Goal: Navigation & Orientation: Find specific page/section

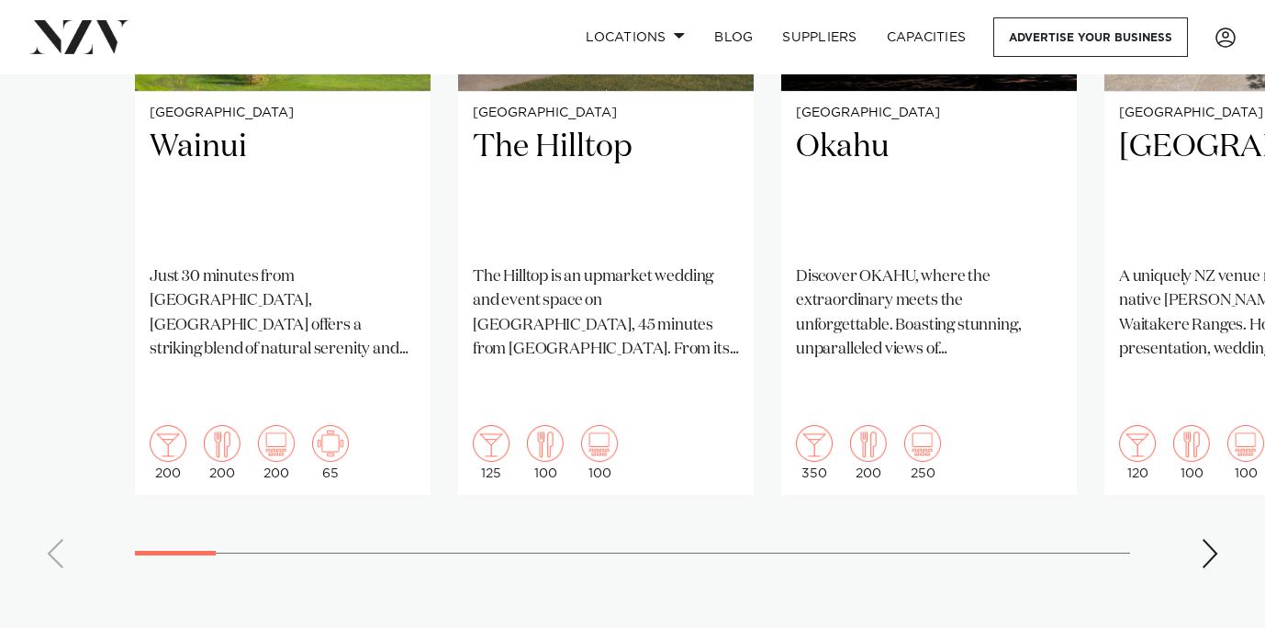
scroll to position [1666, 0]
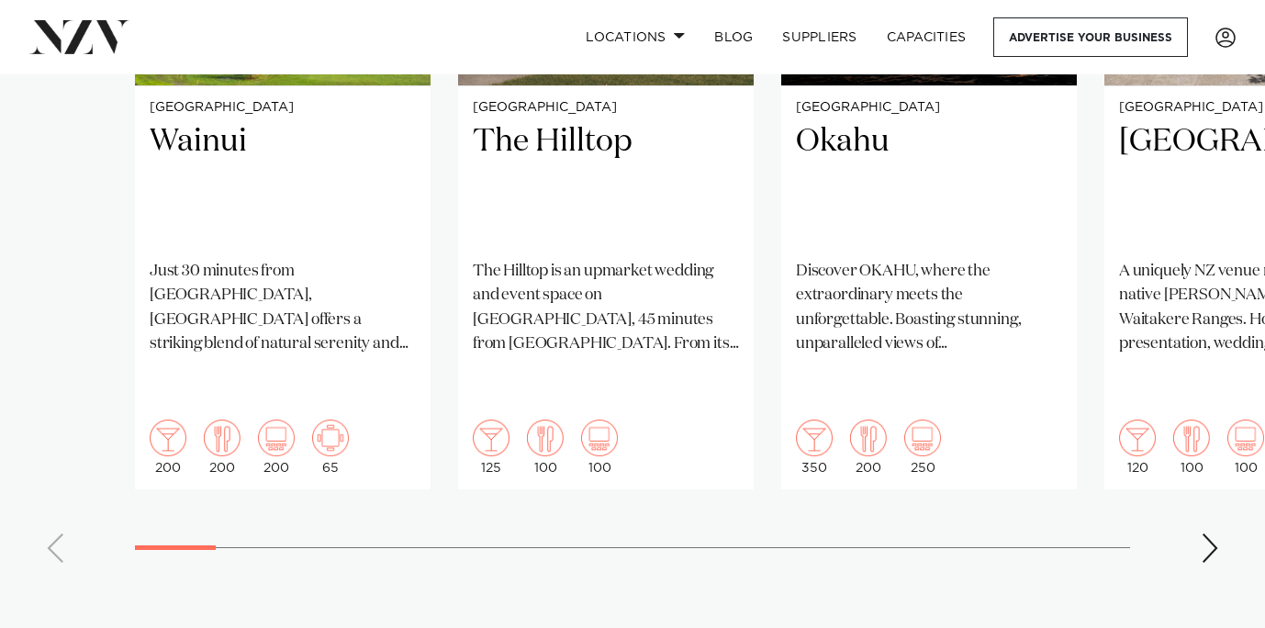
click at [1213, 533] on div "Next slide" at bounding box center [1209, 547] width 18 height 29
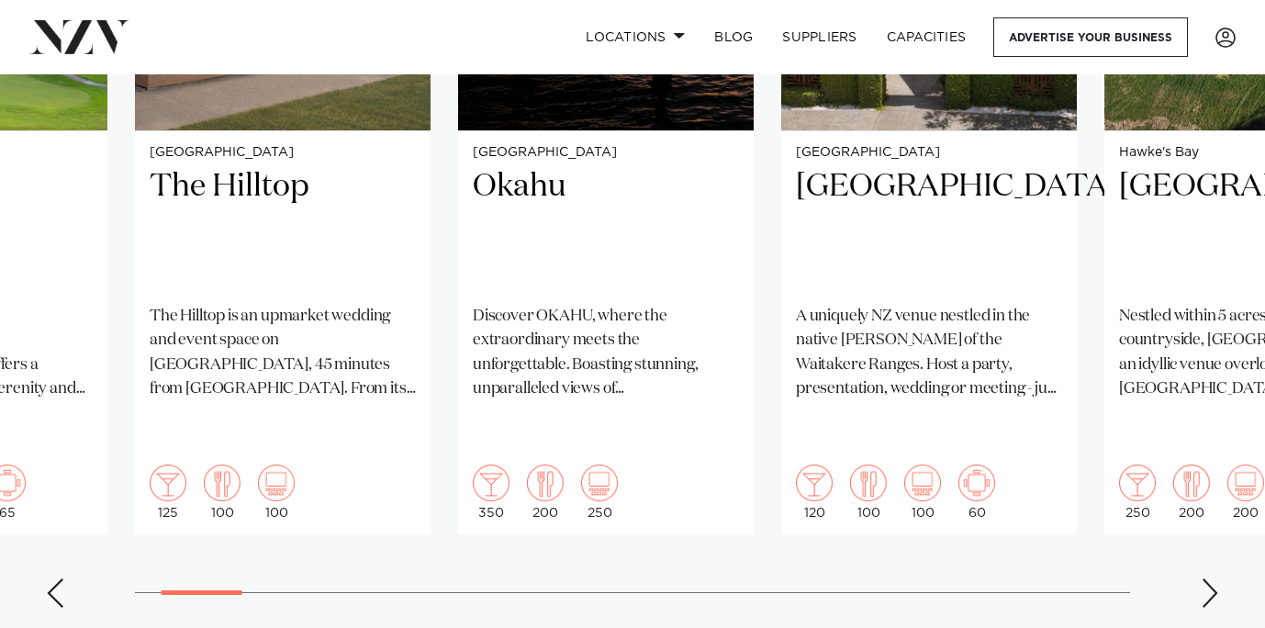
scroll to position [1622, 0]
click at [1206, 577] on div "Next slide" at bounding box center [1209, 591] width 18 height 29
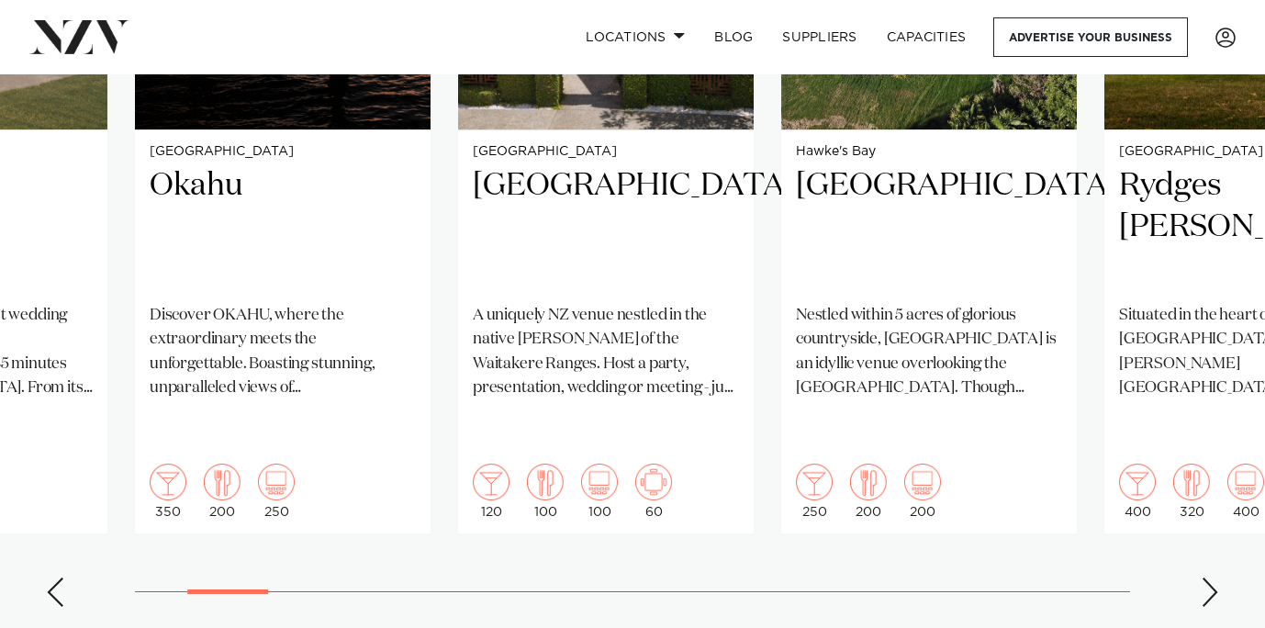
click at [1205, 577] on div "Next slide" at bounding box center [1209, 591] width 18 height 29
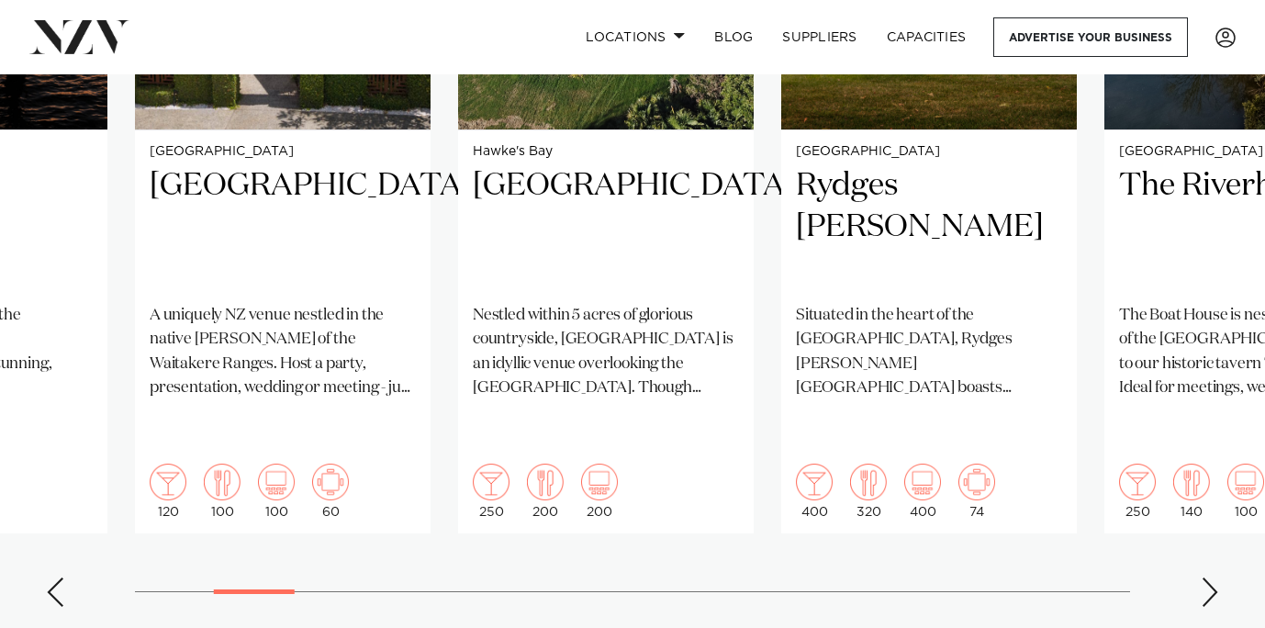
click at [1205, 565] on swiper-container "Auckland Wainui Just 30 minutes from [GEOGRAPHIC_DATA], [GEOGRAPHIC_DATA] offer…" at bounding box center [632, 177] width 1265 height 888
click at [1209, 577] on div "Next slide" at bounding box center [1209, 591] width 18 height 29
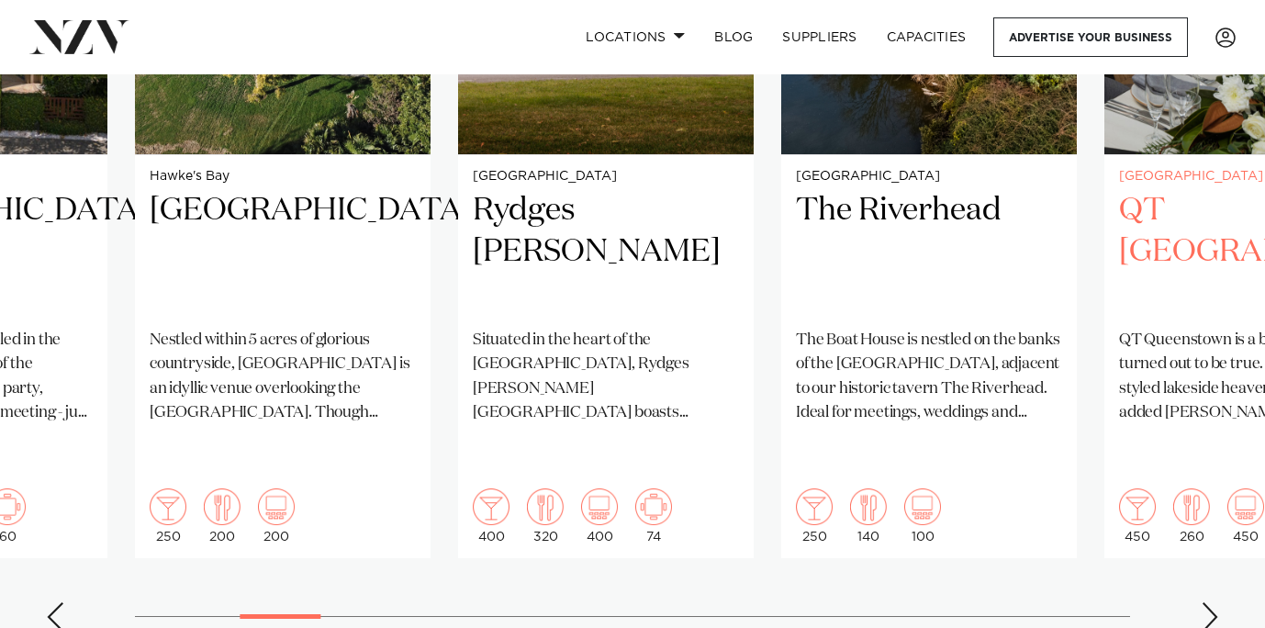
scroll to position [1600, 0]
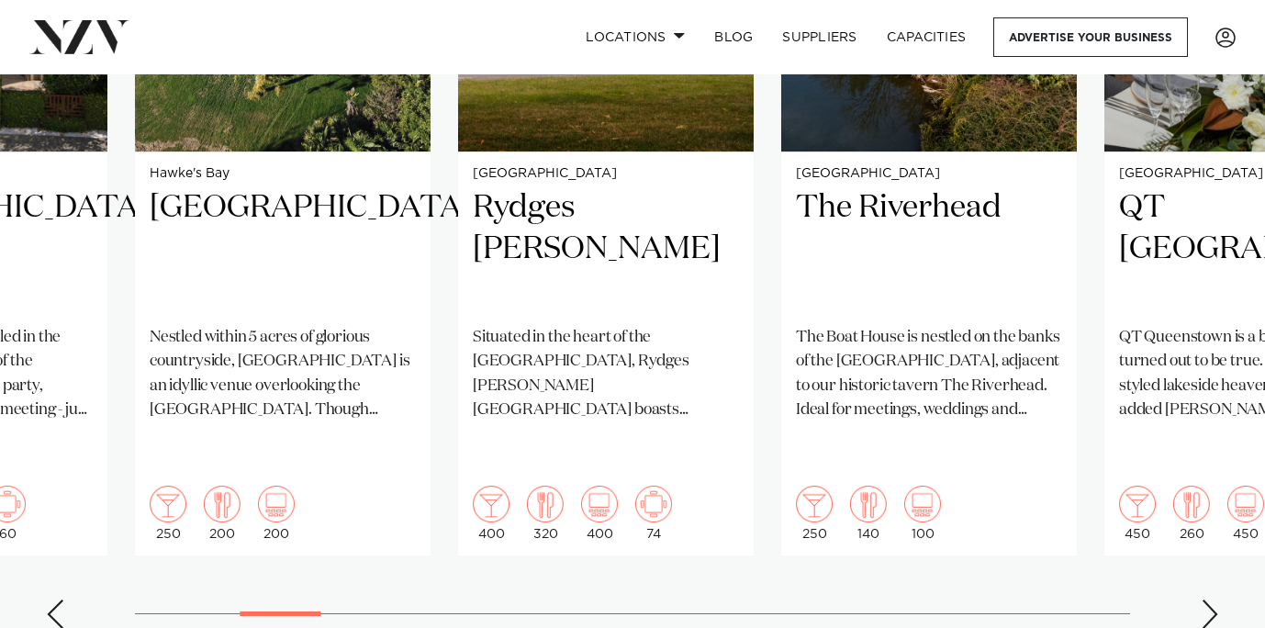
click at [1215, 599] on div "Next slide" at bounding box center [1209, 613] width 18 height 29
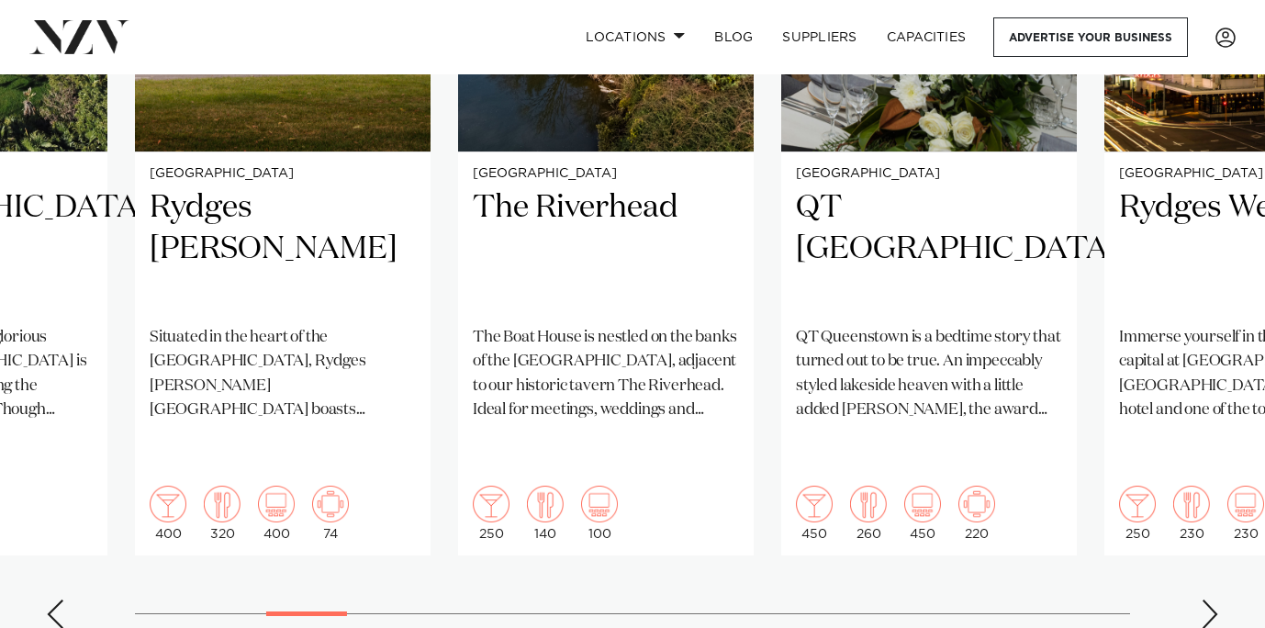
click at [1215, 599] on div "Next slide" at bounding box center [1209, 613] width 18 height 29
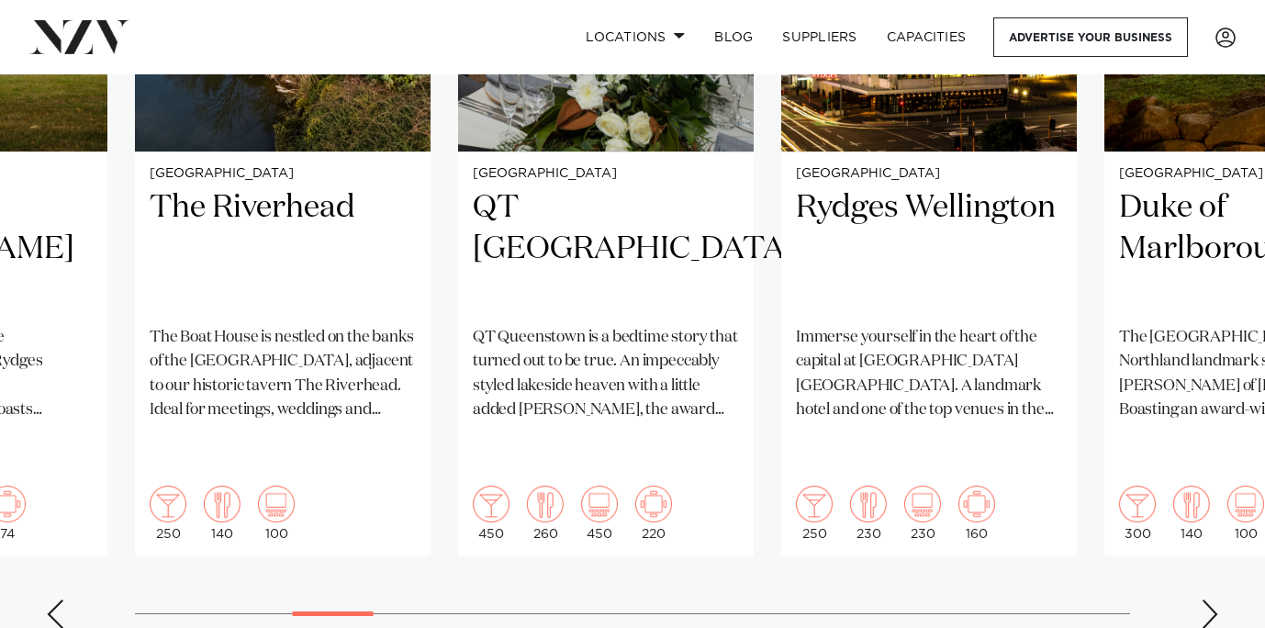
click at [1215, 599] on div "Next slide" at bounding box center [1209, 613] width 18 height 29
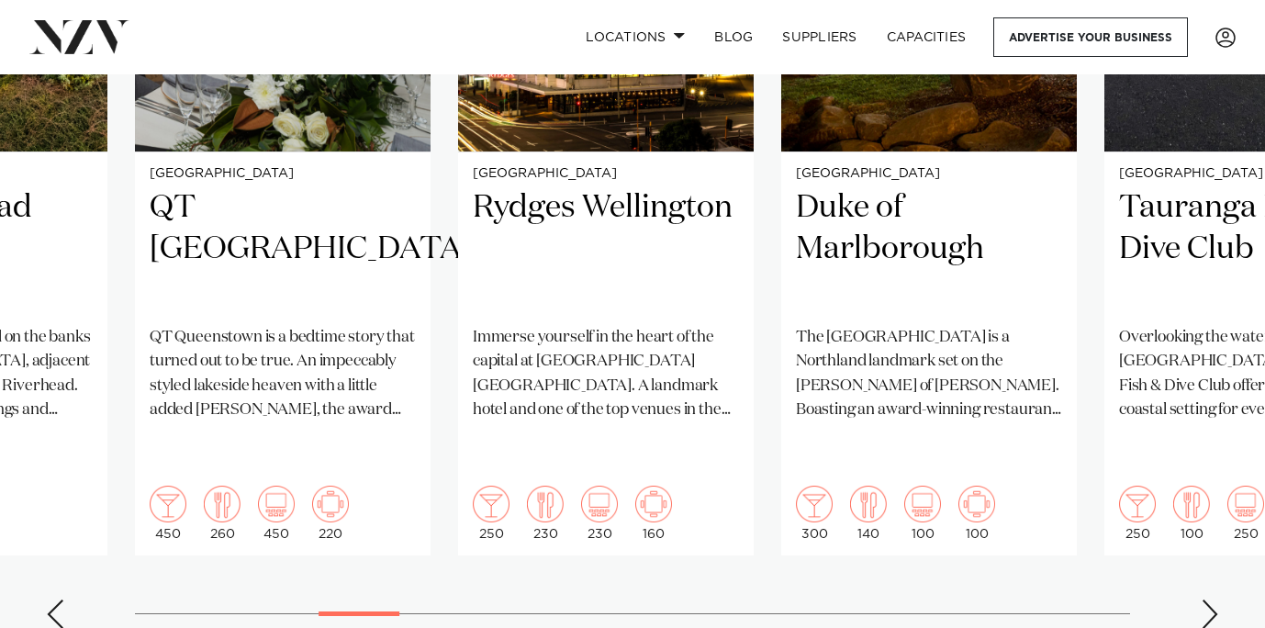
click at [1215, 599] on div "Next slide" at bounding box center [1209, 613] width 18 height 29
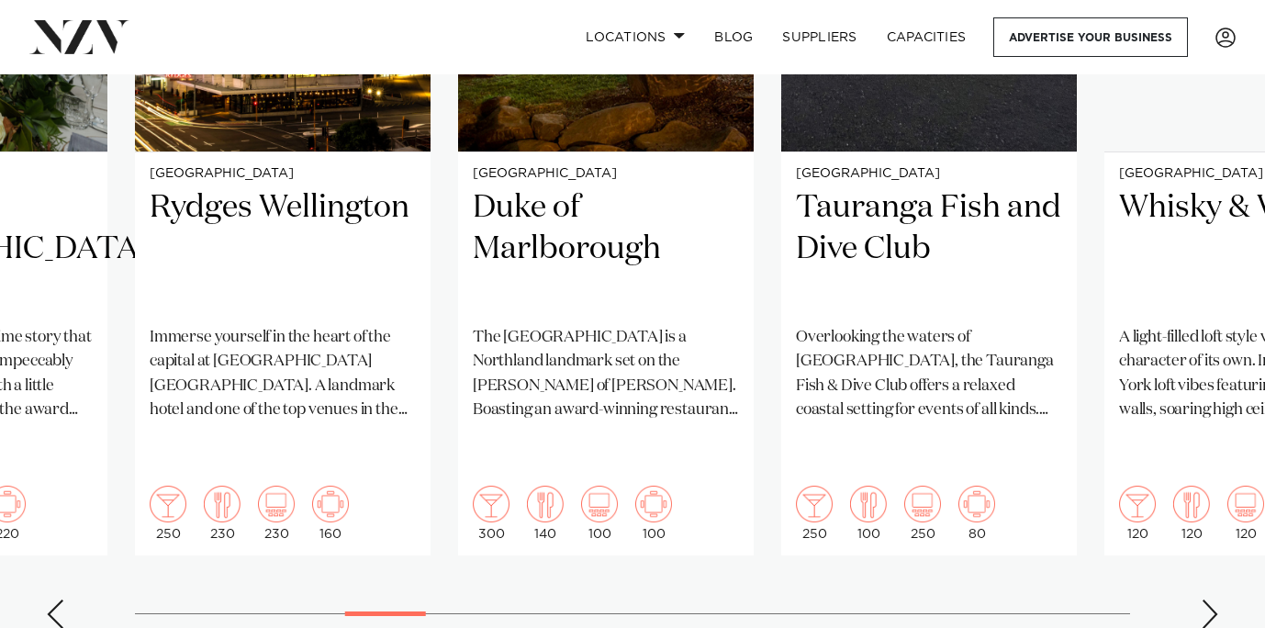
click at [1215, 599] on div "Next slide" at bounding box center [1209, 613] width 18 height 29
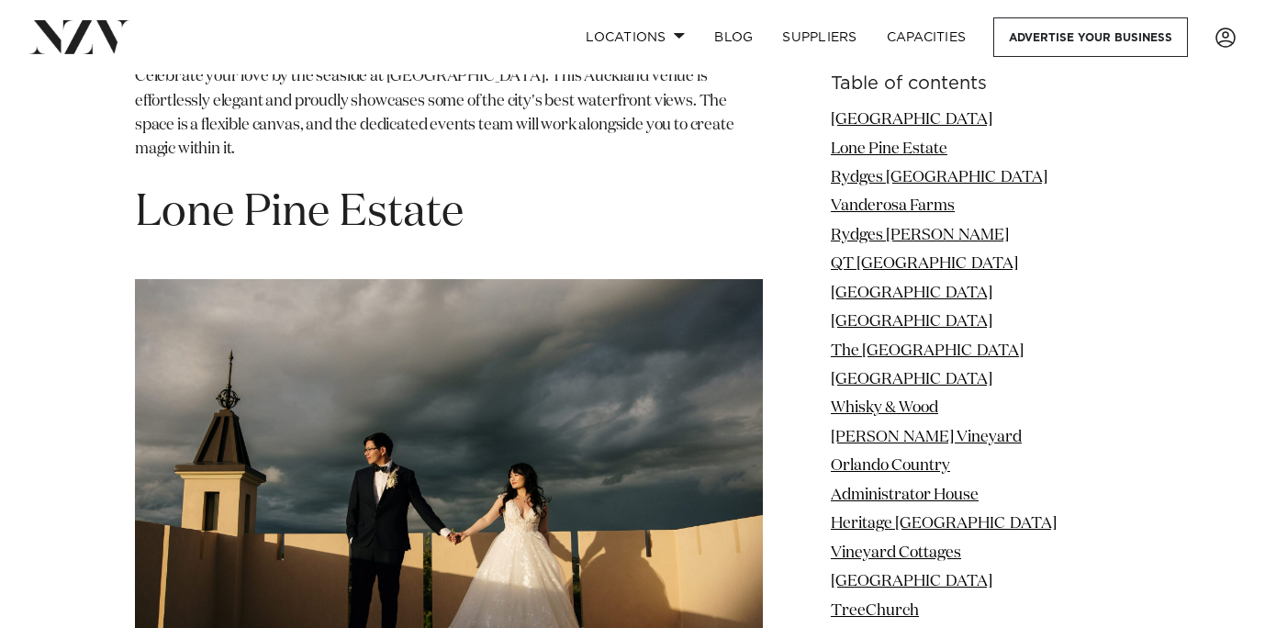
scroll to position [2903, 0]
